Goal: Transaction & Acquisition: Purchase product/service

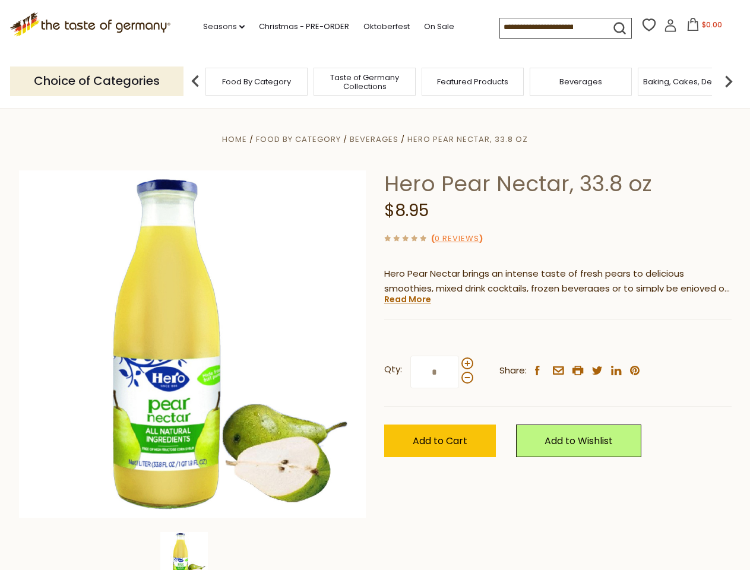
click at [375, 285] on div "Home Food By Category [GEOGRAPHIC_DATA] Hero Pear Nectar, 33.8 oz Hero Pear Nec…" at bounding box center [375, 360] width 731 height 457
click at [219, 27] on link "Seasons dropdown_arrow" at bounding box center [224, 26] width 42 height 13
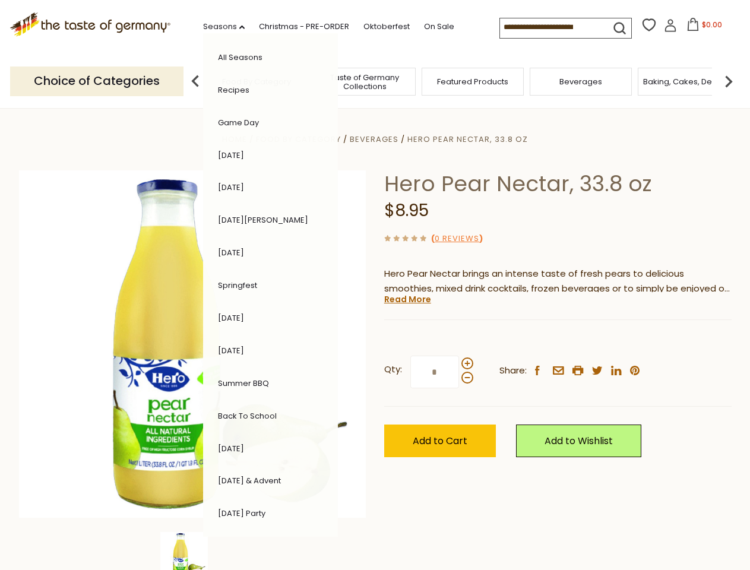
click at [551, 27] on input at bounding box center [550, 26] width 100 height 17
click at [702, 28] on span "$0.00" at bounding box center [712, 25] width 20 height 10
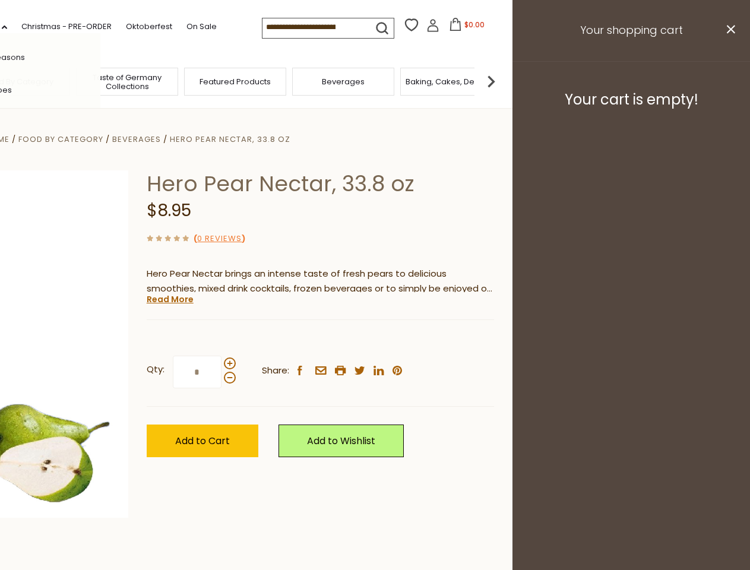
click at [100, 81] on div "All Seasons Recipes Game Day [DATE] [DATE] [DATE][PERSON_NAME] [DATE] Springfes…" at bounding box center [33, 285] width 135 height 504
click at [729, 81] on footer "Your cart is empty!" at bounding box center [632, 99] width 238 height 77
click at [375, 339] on div "Qty: * Share: facebook email printer twitter linkedin pinterest" at bounding box center [321, 372] width 348 height 69
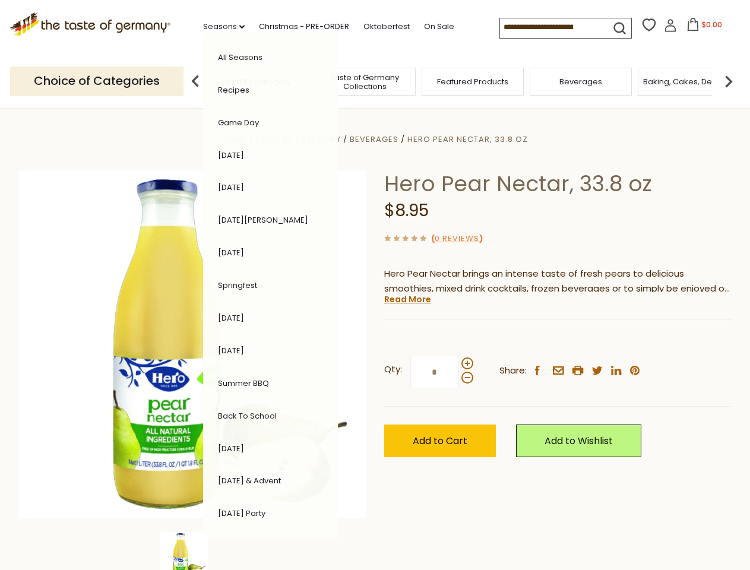
click at [192, 551] on div "Home Food By Category [GEOGRAPHIC_DATA] Hero Pear Nectar, 33.8 oz Hero Pear Nec…" at bounding box center [375, 360] width 731 height 457
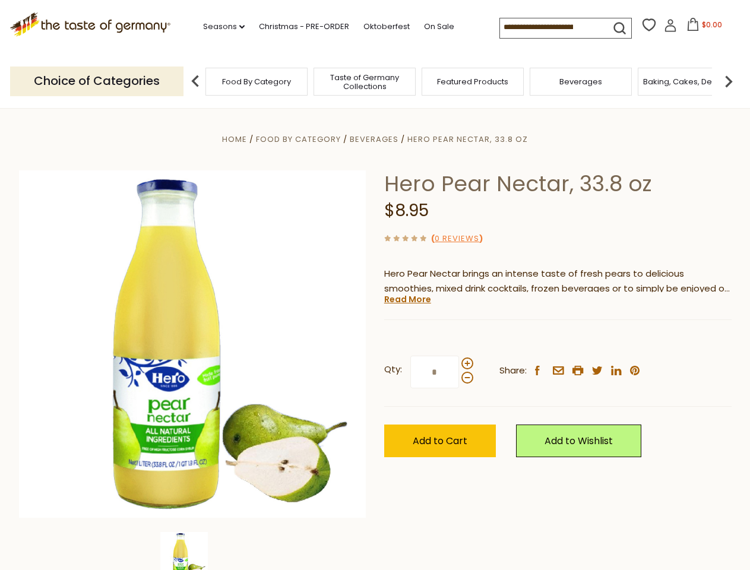
click at [192, 551] on img at bounding box center [184, 556] width 48 height 48
click at [407, 299] on link "Read More" at bounding box center [407, 299] width 47 height 12
